Goal: Find specific page/section: Find specific page/section

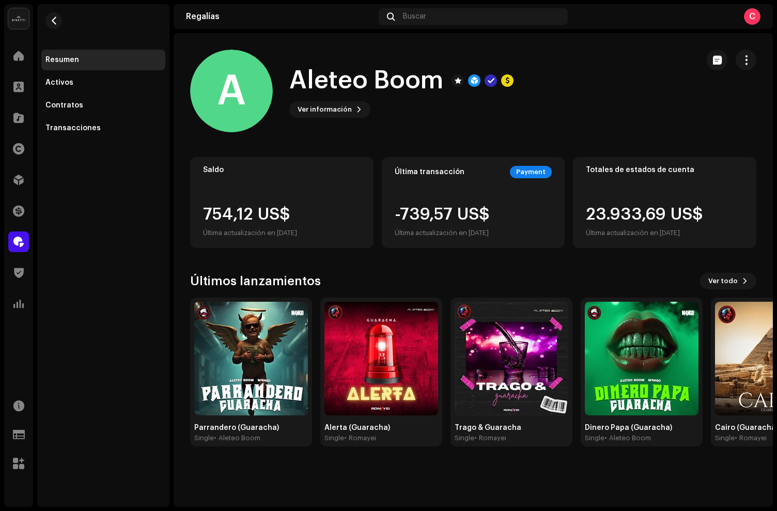
drag, startPoint x: 7, startPoint y: 35, endPoint x: 15, endPoint y: 22, distance: 15.1
click at [7, 34] on div "Disetti Inicio Clientes Catálogo Derechos Distribución Financiar Regalías Trust…" at bounding box center [18, 255] width 29 height 503
click at [17, 18] on img at bounding box center [18, 18] width 21 height 21
click at [131, 24] on span at bounding box center [131, 23] width 6 height 8
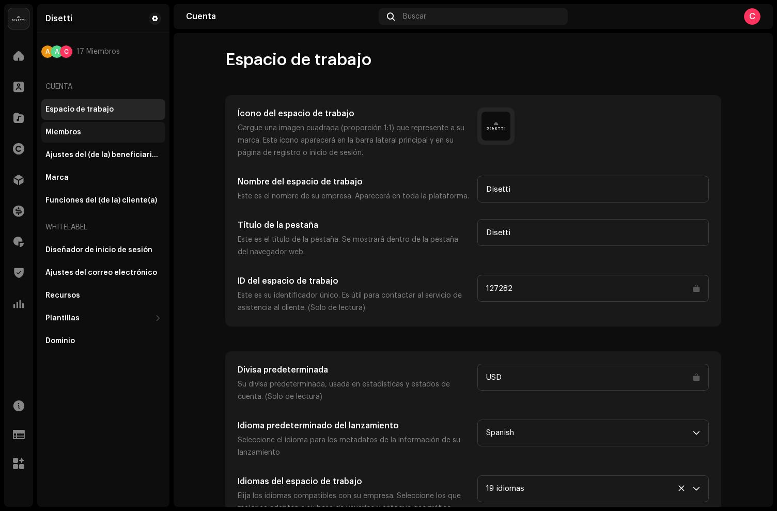
click at [77, 124] on div "Miembros" at bounding box center [103, 132] width 124 height 21
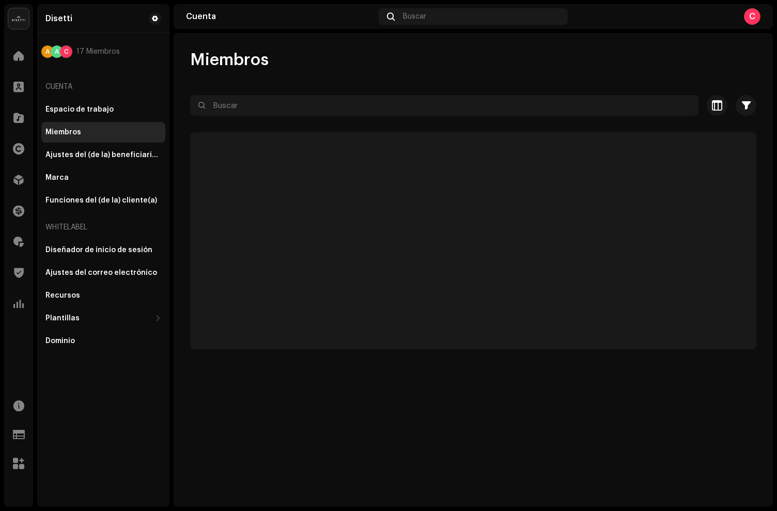
click at [76, 130] on div "Miembros" at bounding box center [63, 132] width 36 height 8
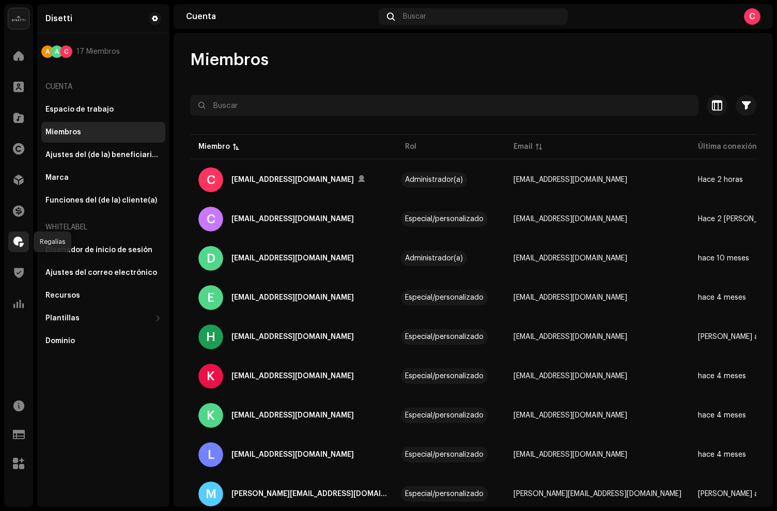
click at [20, 251] on div at bounding box center [18, 241] width 21 height 21
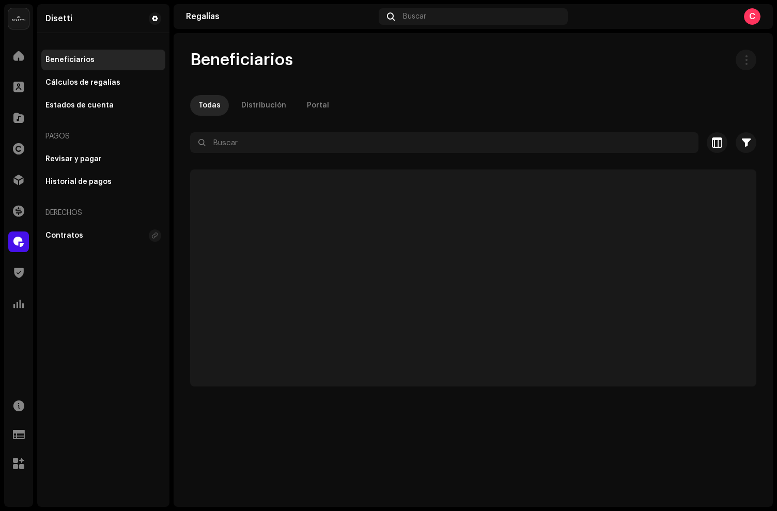
click at [231, 154] on div at bounding box center [473, 161] width 566 height 17
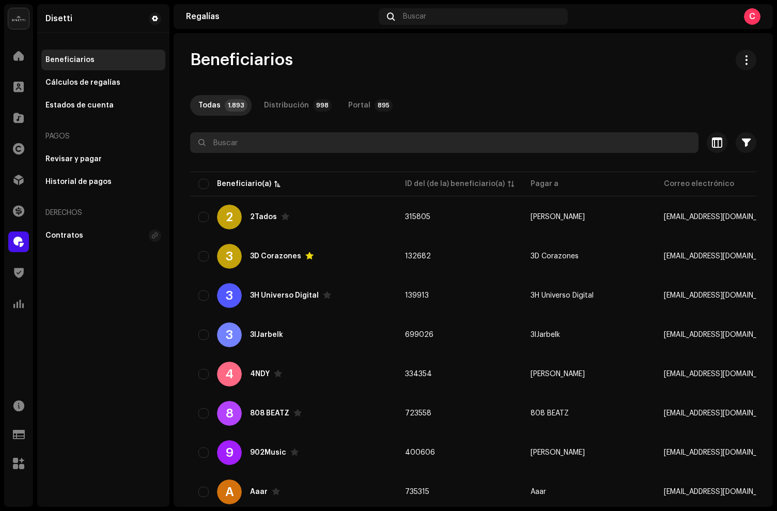
click at [344, 135] on input "text" at bounding box center [444, 142] width 508 height 21
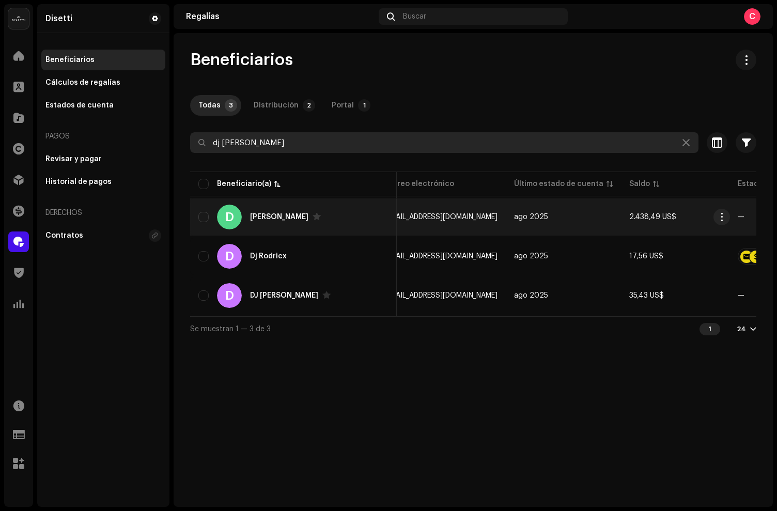
scroll to position [0, 290]
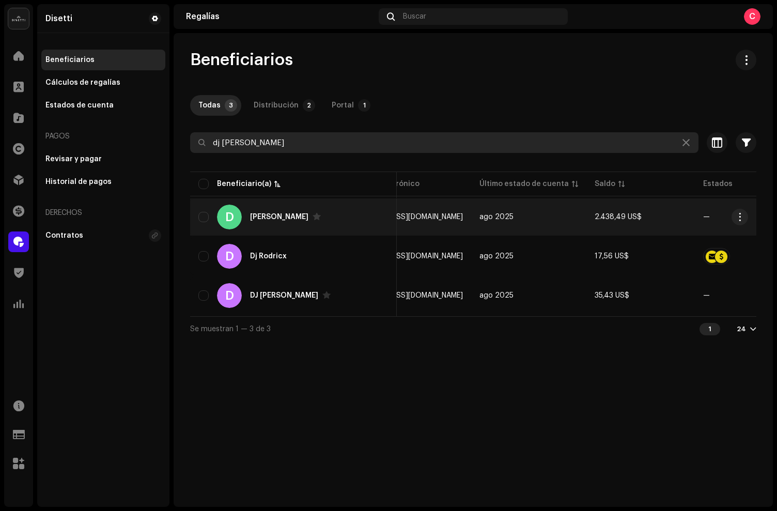
type input "dj [PERSON_NAME]"
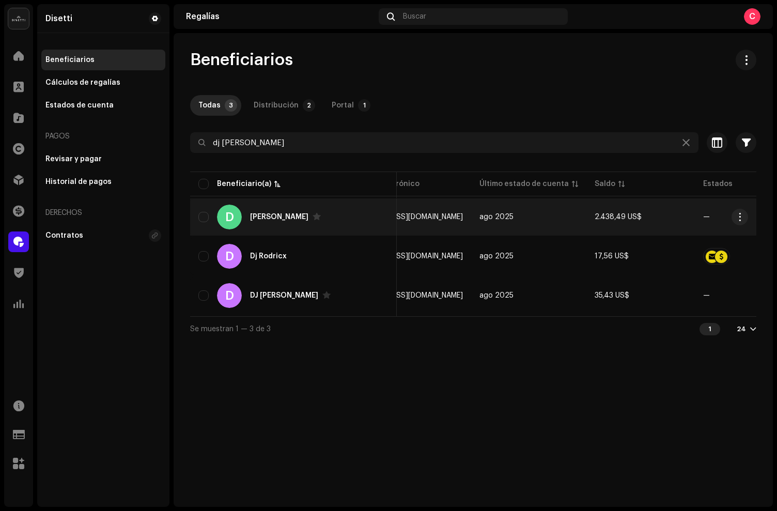
click at [335, 221] on div "D [PERSON_NAME]" at bounding box center [293, 217] width 190 height 25
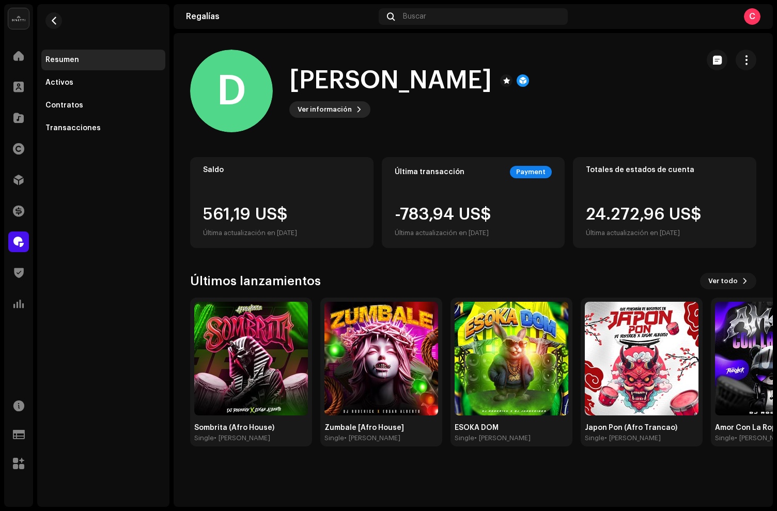
click at [333, 105] on span "Ver información" at bounding box center [325, 109] width 54 height 21
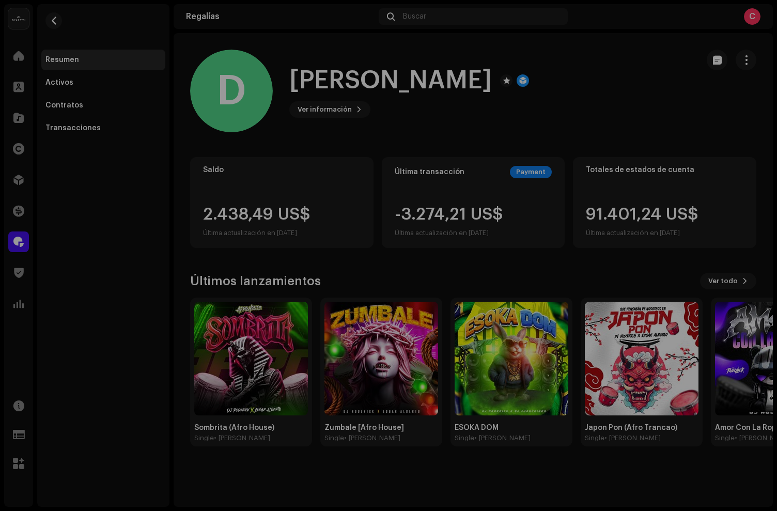
click at [612, 102] on div "D [PERSON_NAME] 315207 Tipo Beneficiario(a) de la distribución Pagar a nombre d…" at bounding box center [388, 255] width 777 height 511
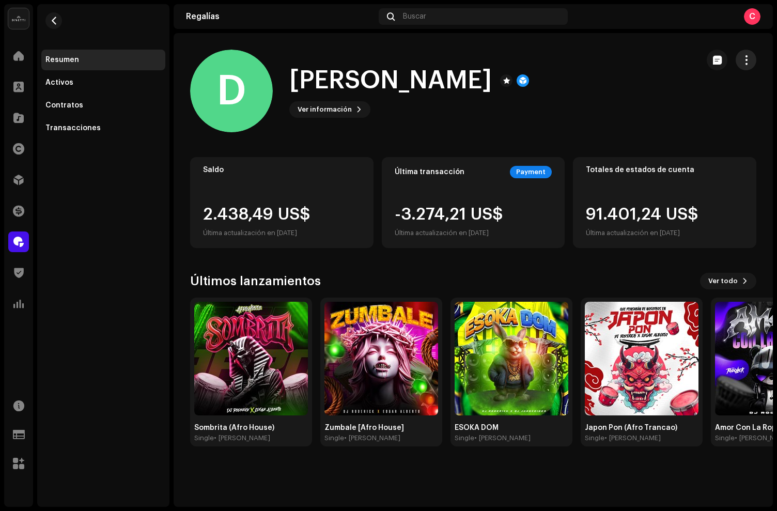
click at [748, 60] on span "button" at bounding box center [746, 60] width 10 height 8
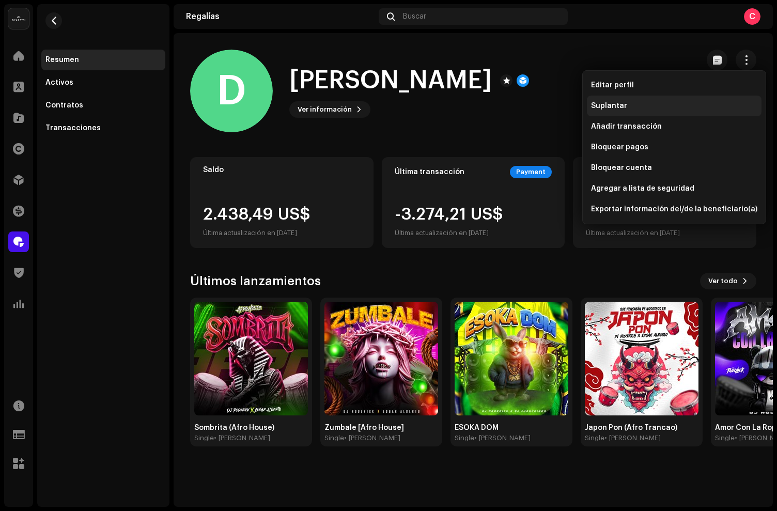
click at [625, 108] on div "Suplantar" at bounding box center [674, 106] width 166 height 8
